Goal: Task Accomplishment & Management: Use online tool/utility

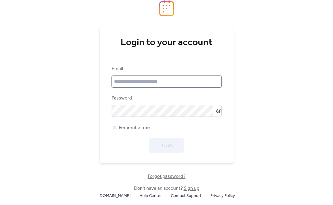
click at [125, 81] on input "email" at bounding box center [167, 82] width 110 height 12
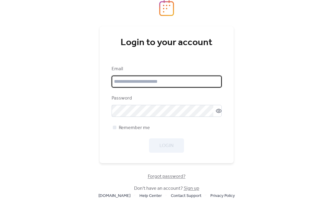
type input "**********"
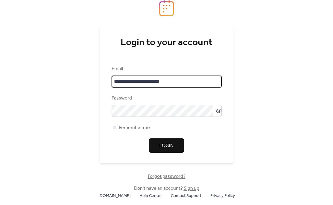
click at [168, 144] on span "Login" at bounding box center [166, 145] width 14 height 7
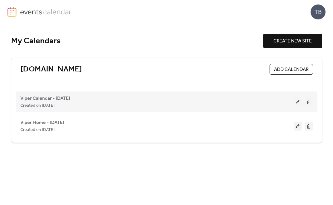
click at [298, 102] on button at bounding box center [298, 101] width 8 height 9
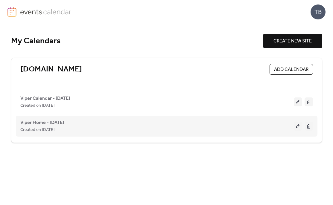
click at [298, 126] on button at bounding box center [298, 126] width 8 height 9
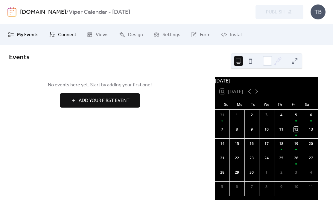
click at [67, 34] on span "Connect" at bounding box center [67, 34] width 18 height 7
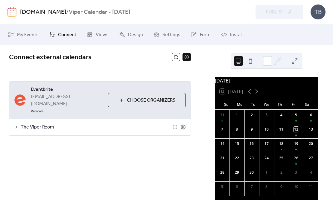
click at [123, 93] on button "Choose Organizers" at bounding box center [147, 100] width 78 height 14
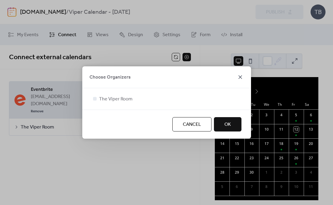
click at [239, 77] on icon at bounding box center [239, 77] width 7 height 7
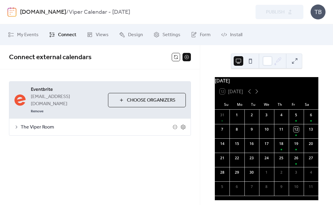
click at [16, 126] on icon at bounding box center [17, 127] width 2 height 3
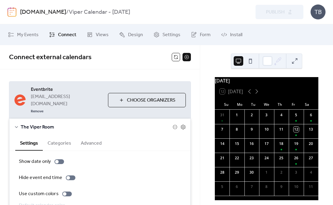
click at [119, 93] on button "Choose Organizers" at bounding box center [147, 100] width 78 height 14
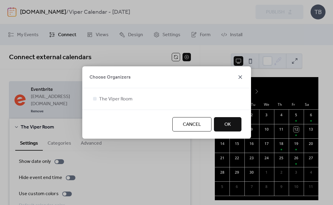
click at [239, 76] on icon at bounding box center [240, 77] width 4 height 4
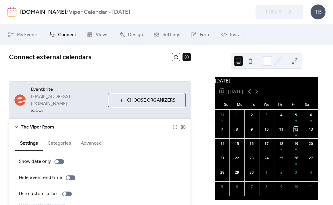
click at [173, 125] on icon at bounding box center [174, 127] width 5 height 5
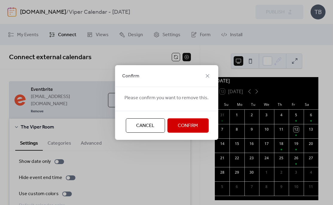
click at [183, 125] on span "Confirm" at bounding box center [188, 125] width 20 height 7
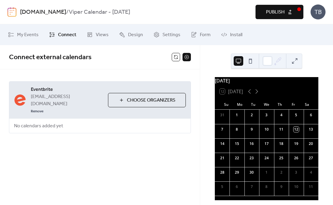
click at [121, 93] on button "Choose Organizers" at bounding box center [147, 100] width 78 height 14
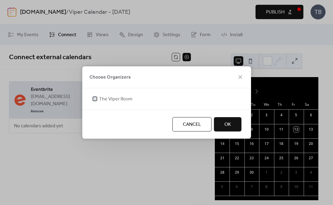
click at [94, 100] on div at bounding box center [95, 99] width 4 height 4
click at [230, 125] on span "OK" at bounding box center [227, 124] width 7 height 7
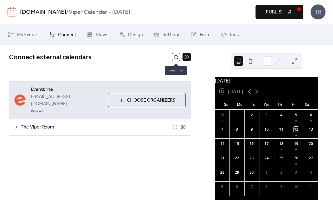
click at [176, 55] on button at bounding box center [176, 57] width 8 height 8
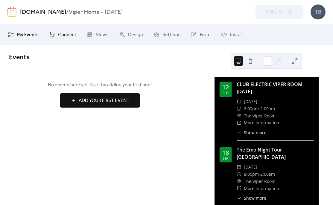
click at [64, 32] on span "Connect" at bounding box center [67, 34] width 18 height 7
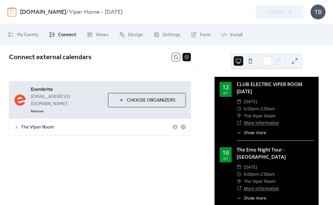
click at [175, 125] on icon at bounding box center [174, 127] width 5 height 5
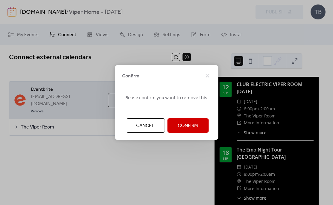
click at [182, 125] on span "Confirm" at bounding box center [188, 125] width 20 height 7
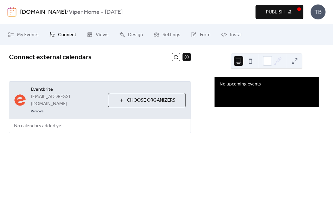
click at [120, 93] on button "Choose Organizers" at bounding box center [147, 100] width 78 height 14
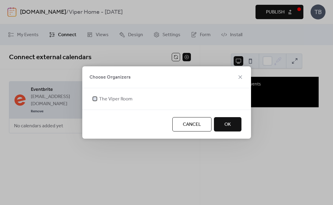
click at [94, 99] on div at bounding box center [95, 99] width 4 height 4
click at [230, 124] on button "OK" at bounding box center [228, 124] width 28 height 14
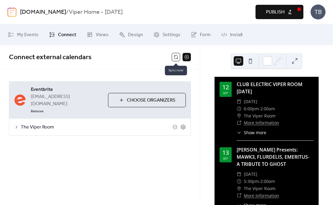
click at [175, 55] on button at bounding box center [176, 57] width 8 height 8
